Goal: Task Accomplishment & Management: Use online tool/utility

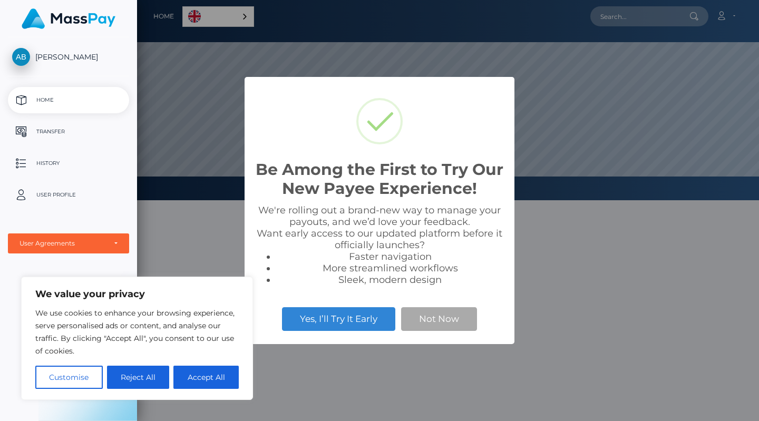
scroll to position [200, 622]
click at [210, 379] on button "Accept All" at bounding box center [205, 377] width 65 height 23
checkbox input "true"
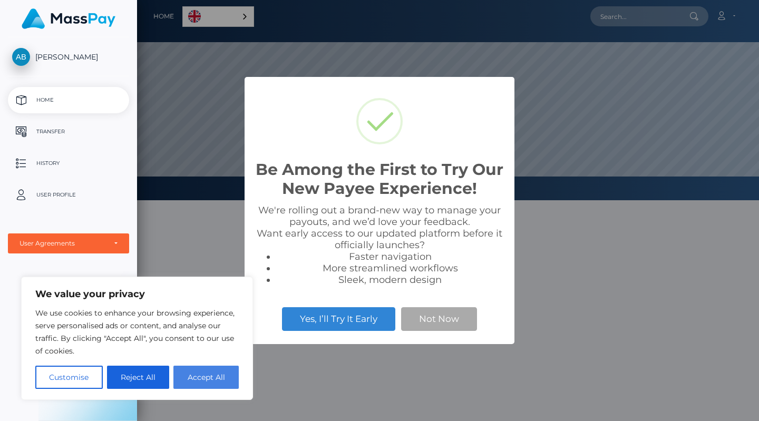
checkbox input "true"
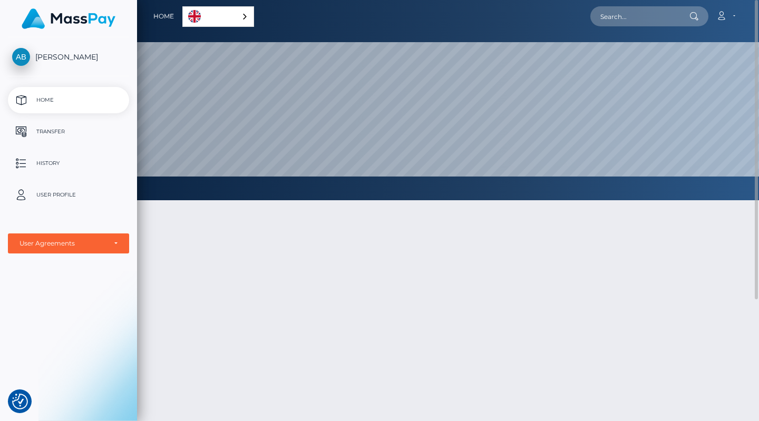
click at [356, 222] on div at bounding box center [448, 363] width 622 height 356
click at [50, 134] on p "Transfer" at bounding box center [68, 132] width 113 height 16
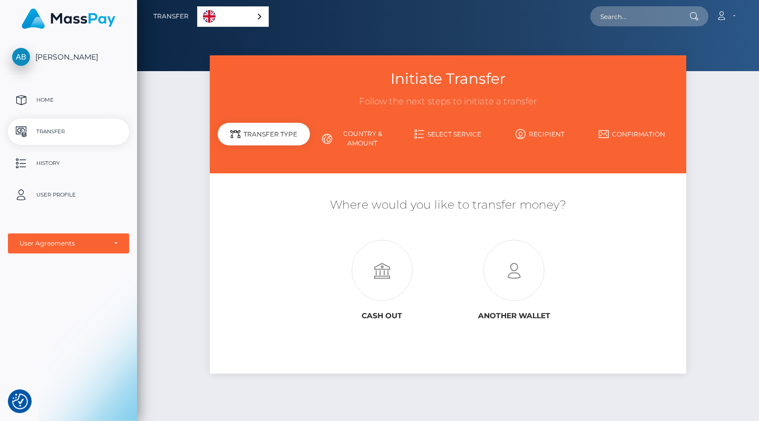
click at [442, 133] on link "Select Service" at bounding box center [448, 134] width 92 height 18
click at [356, 144] on link "Country & Amount" at bounding box center [356, 138] width 92 height 27
click at [474, 138] on link "Select Service" at bounding box center [448, 134] width 92 height 18
click at [525, 135] on icon at bounding box center [521, 134] width 10 height 10
click at [626, 135] on link "Confirmation" at bounding box center [632, 134] width 92 height 18
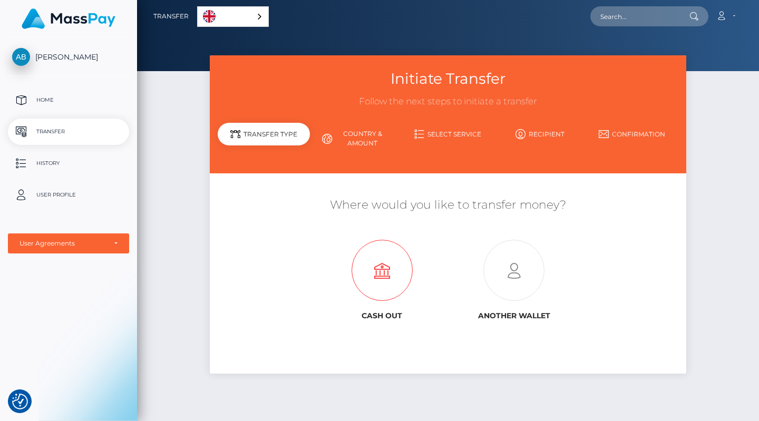
click at [397, 263] on icon at bounding box center [382, 270] width 132 height 61
click at [529, 282] on icon at bounding box center [514, 270] width 132 height 61
click at [160, 191] on div "Initiate Transfer Follow the next steps to initiate a transfer Transfer Type Co…" at bounding box center [448, 233] width 622 height 356
drag, startPoint x: 425, startPoint y: 0, endPoint x: 164, endPoint y: 77, distance: 272.2
click at [164, 77] on div "Initiate Transfer Follow the next steps to initiate a transfer Transfer Type Co…" at bounding box center [448, 233] width 622 height 356
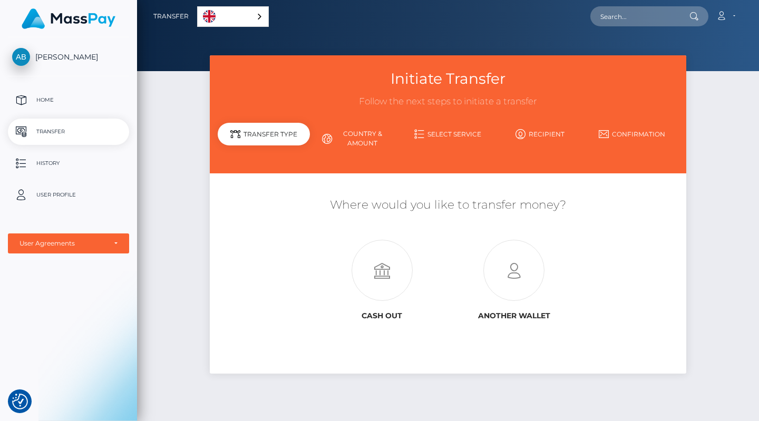
scroll to position [41, 0]
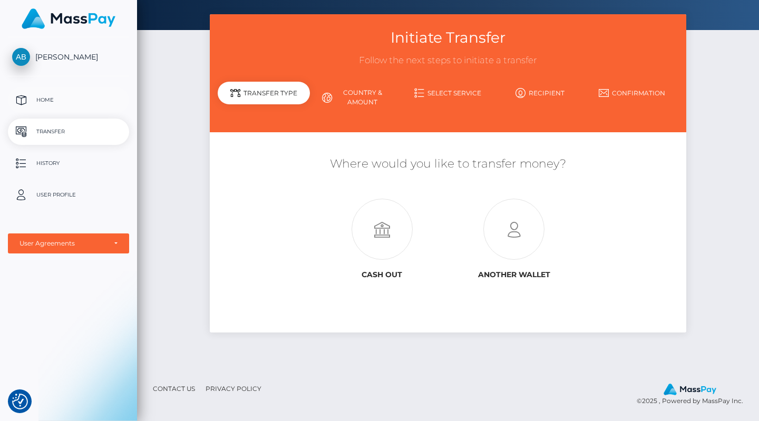
click at [45, 109] on link "Home" at bounding box center [68, 100] width 121 height 26
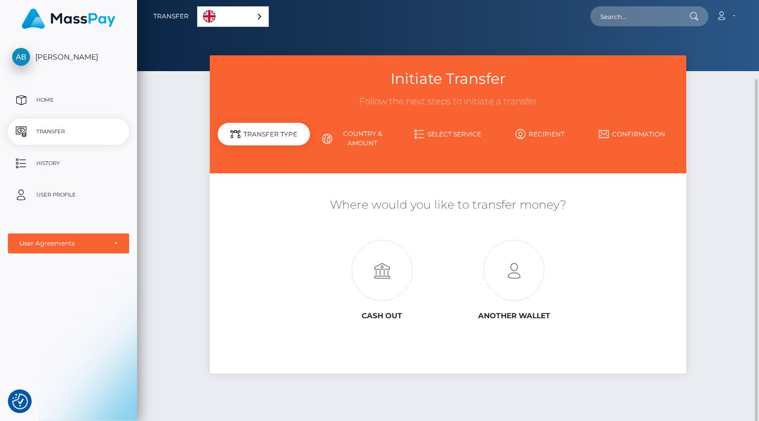
scroll to position [41, 0]
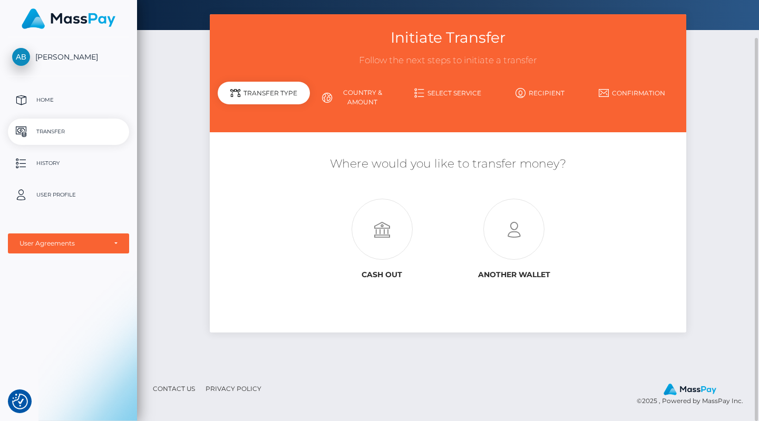
click at [177, 394] on link "Contact Us" at bounding box center [174, 389] width 51 height 16
click at [172, 384] on link "Contact Us" at bounding box center [174, 389] width 51 height 16
click at [168, 391] on link "Contact Us" at bounding box center [174, 389] width 51 height 16
click at [230, 392] on link "Privacy Policy" at bounding box center [233, 389] width 64 height 16
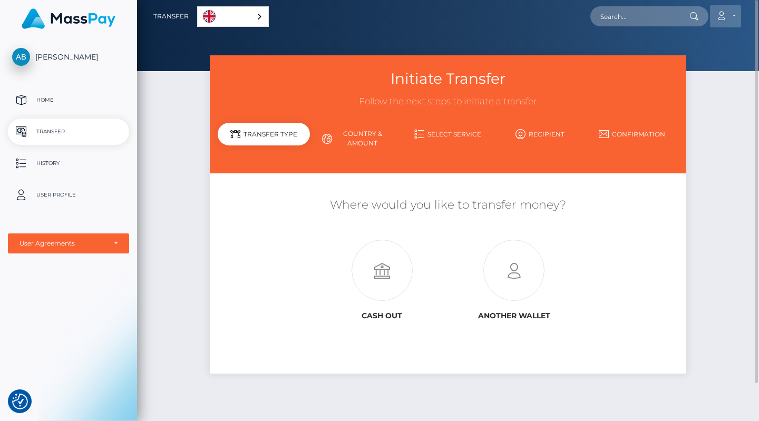
click at [724, 14] on icon at bounding box center [721, 16] width 11 height 8
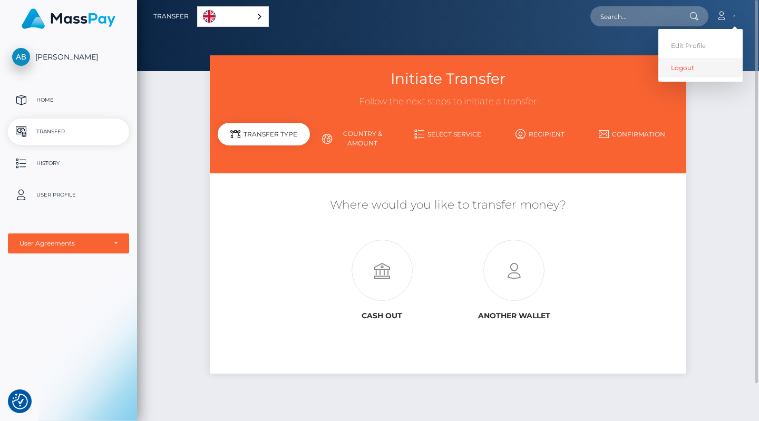
click at [679, 66] on link "Logout" at bounding box center [700, 68] width 84 height 20
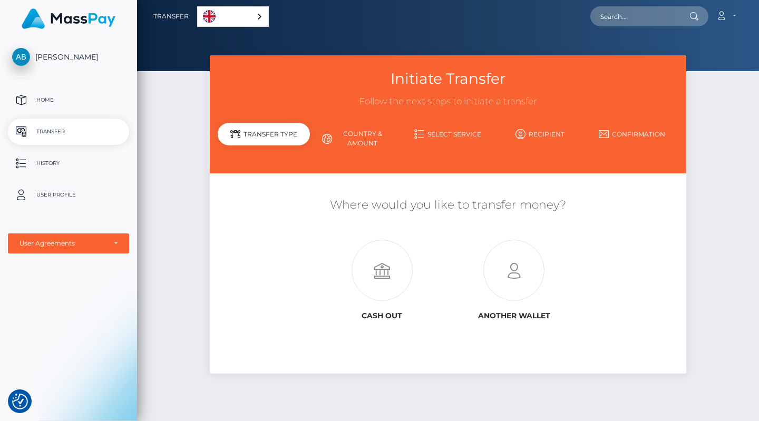
click at [249, 21] on link "English" at bounding box center [233, 17] width 71 height 20
